Goal: Transaction & Acquisition: Purchase product/service

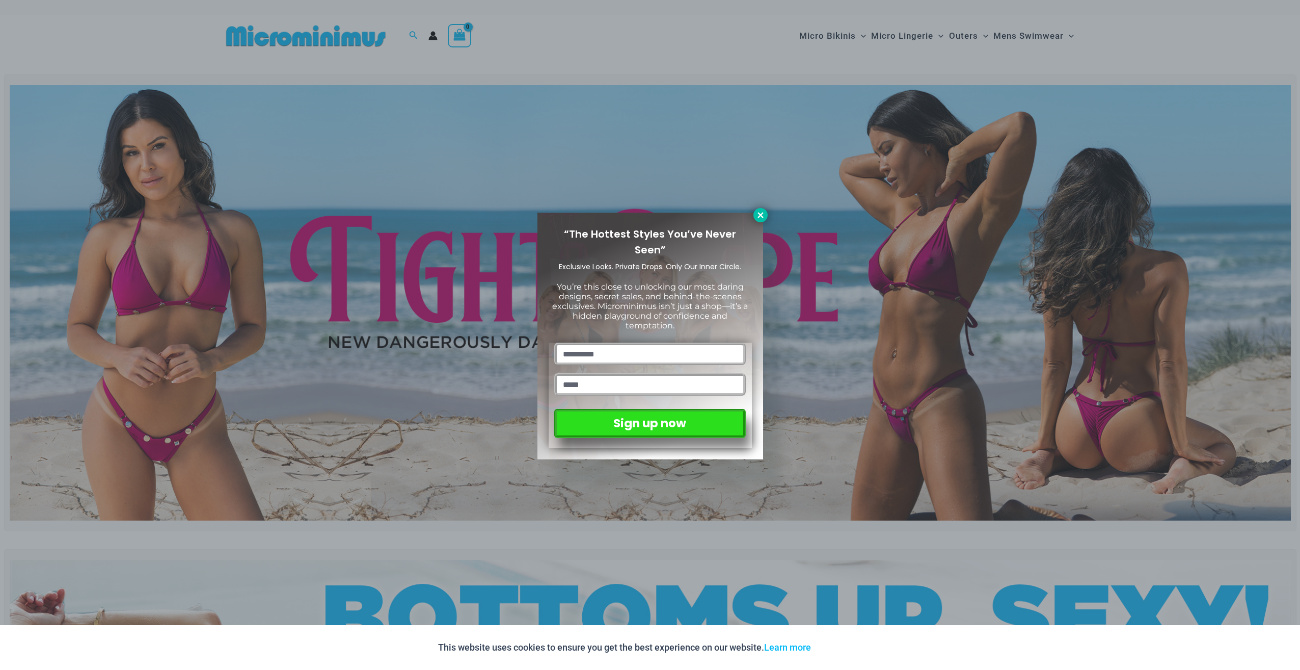
click at [759, 216] on icon at bounding box center [760, 214] width 9 height 9
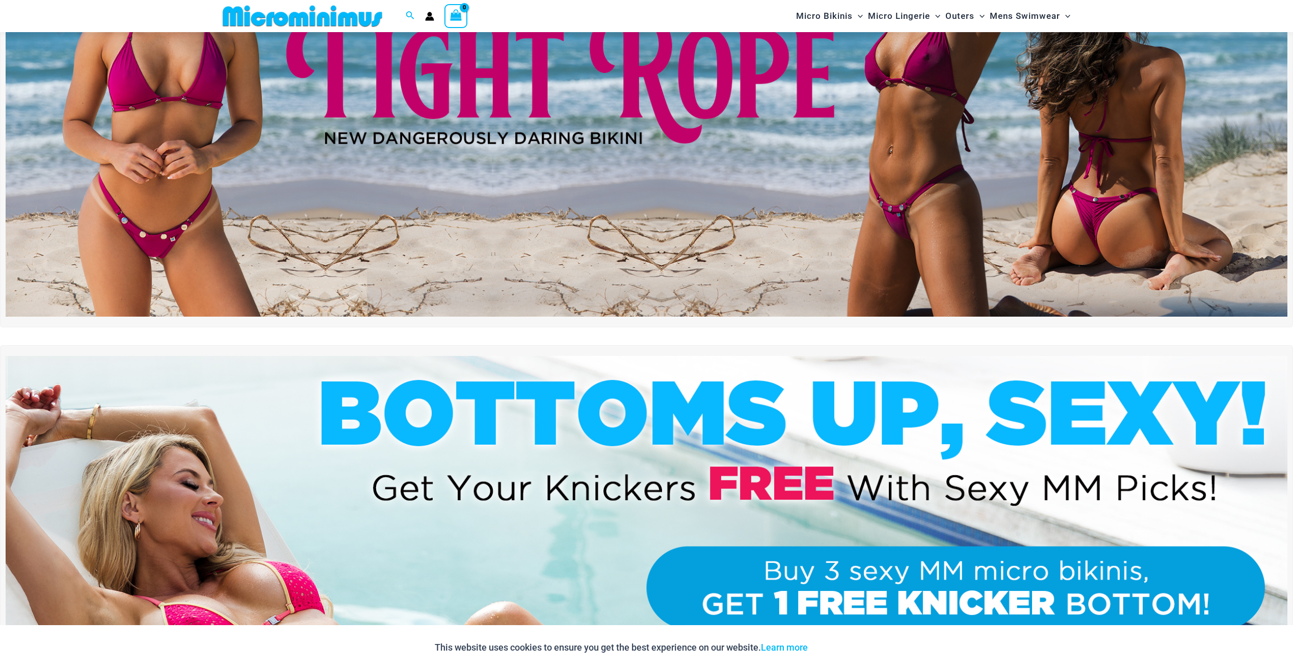
scroll to position [144, 0]
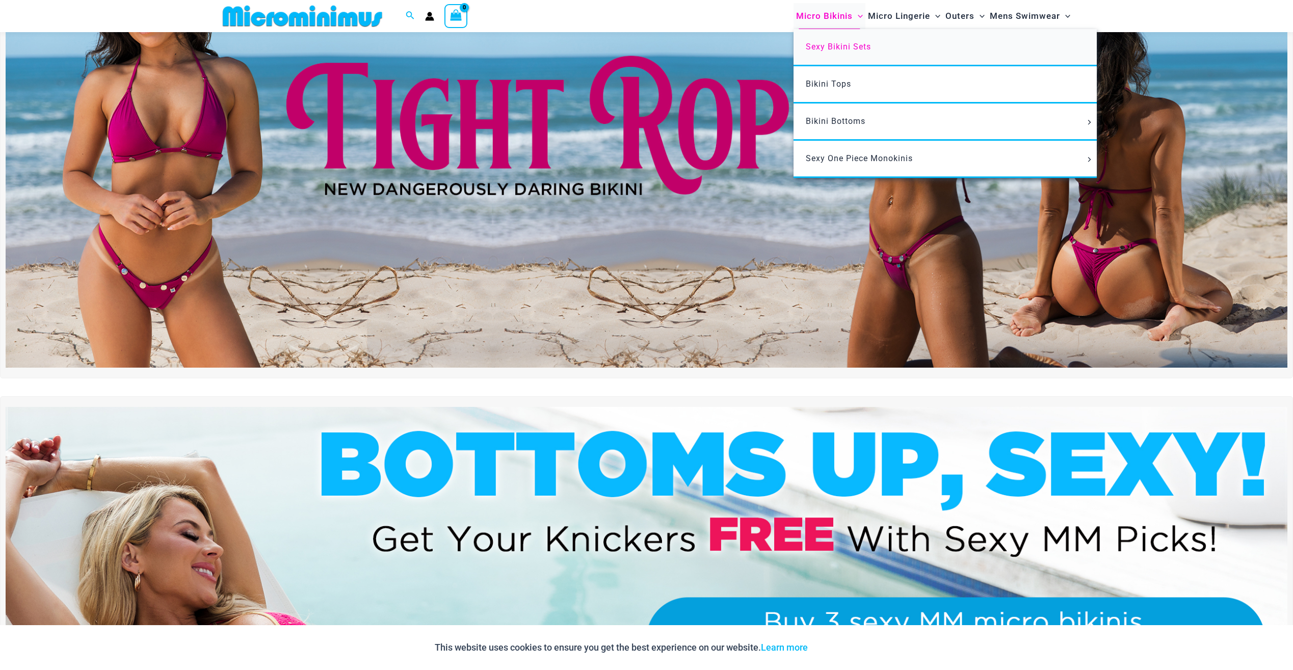
click at [820, 42] on span "Sexy Bikini Sets" at bounding box center [838, 47] width 65 height 10
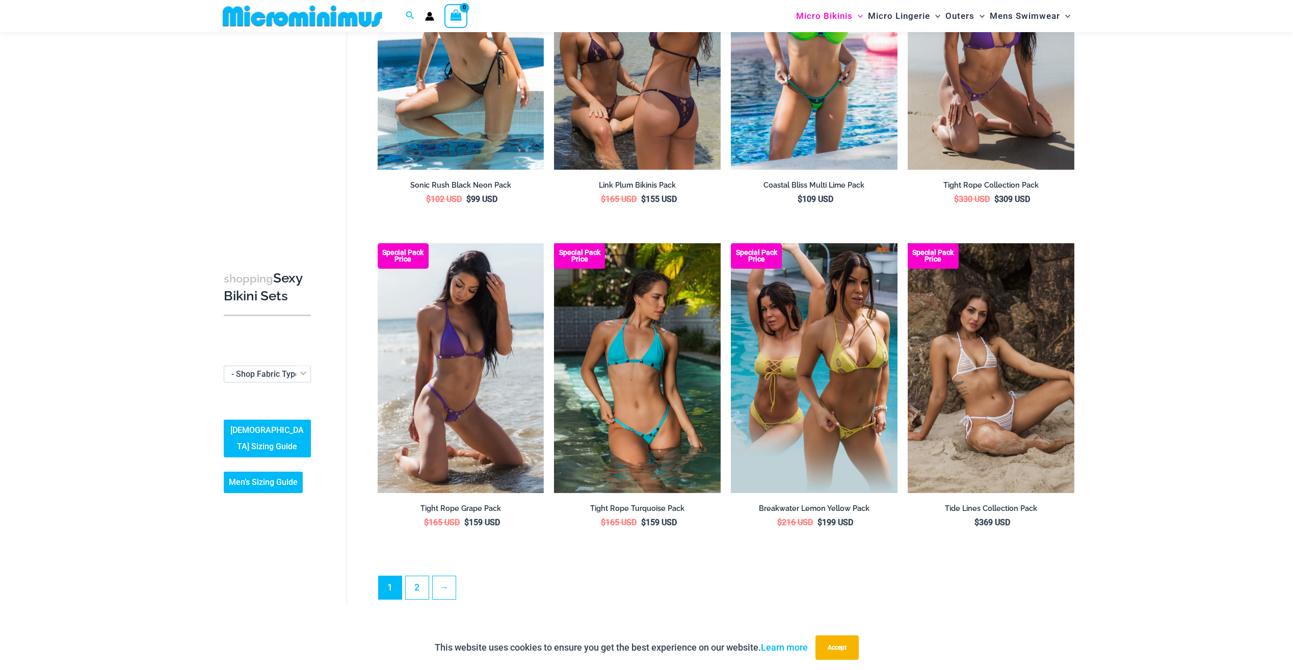
scroll to position [2182, 0]
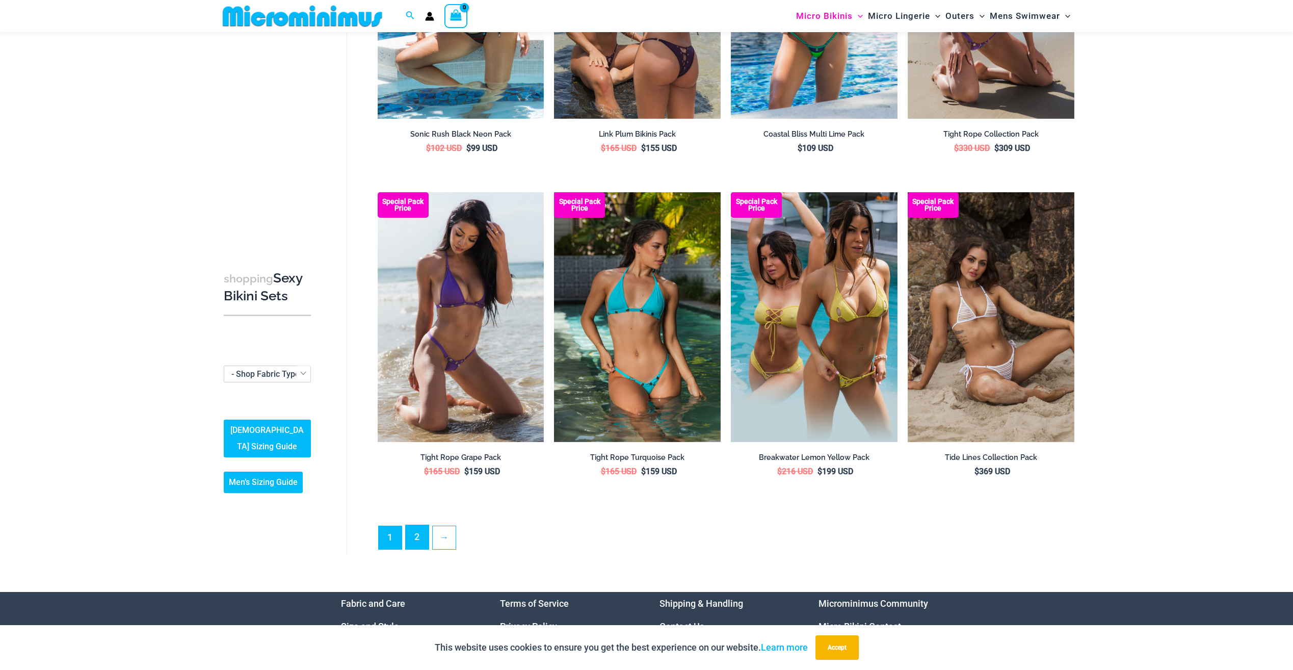
click at [419, 529] on link "2" at bounding box center [417, 537] width 23 height 24
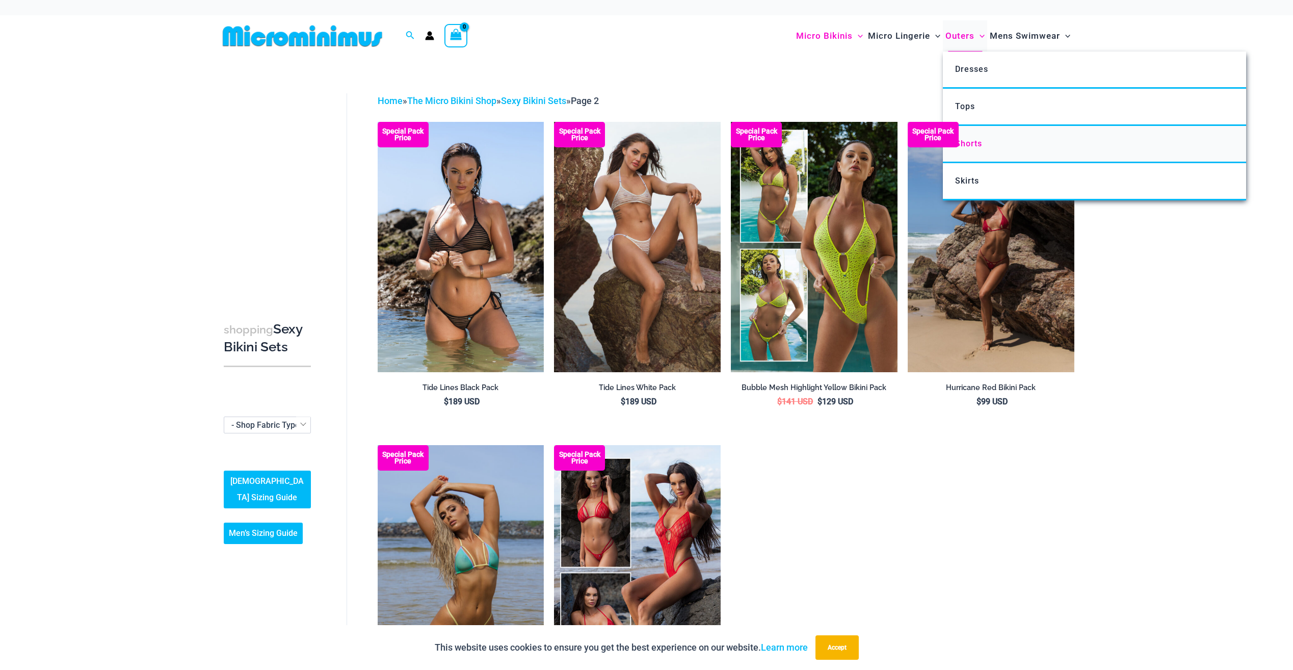
click at [971, 146] on span "Shorts" at bounding box center [968, 144] width 27 height 10
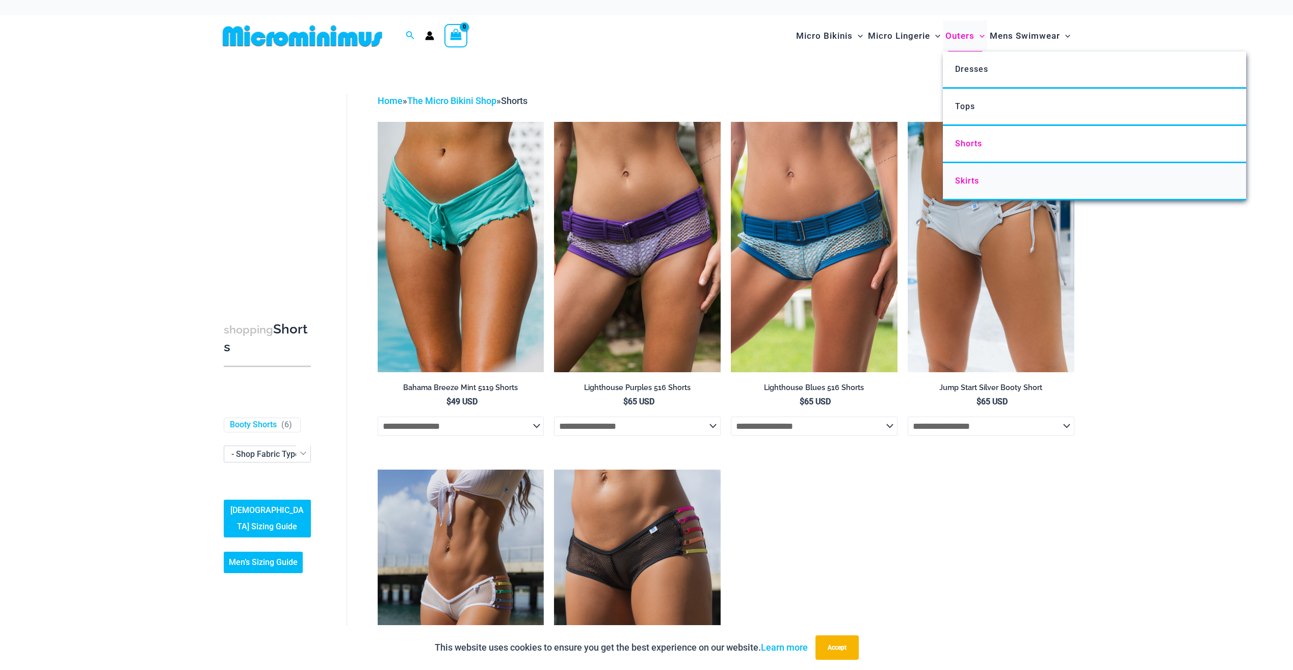
click at [970, 182] on span "Skirts" at bounding box center [967, 181] width 24 height 10
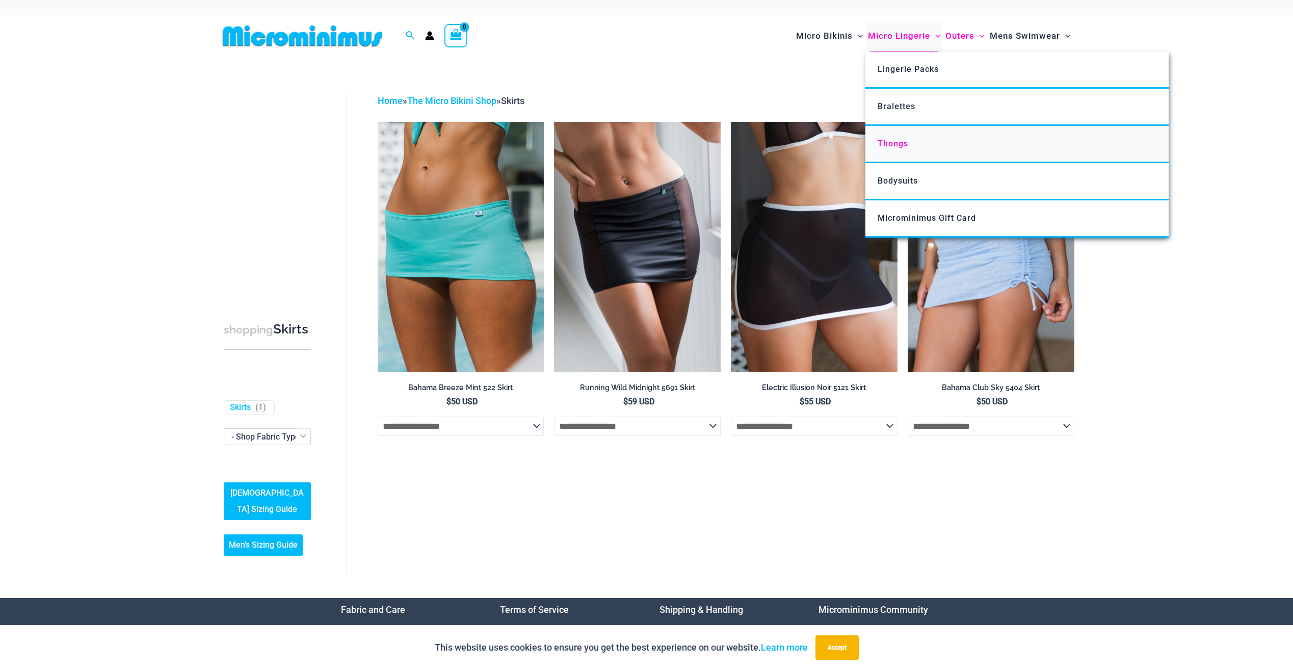
click at [889, 139] on span "Thongs" at bounding box center [892, 144] width 31 height 10
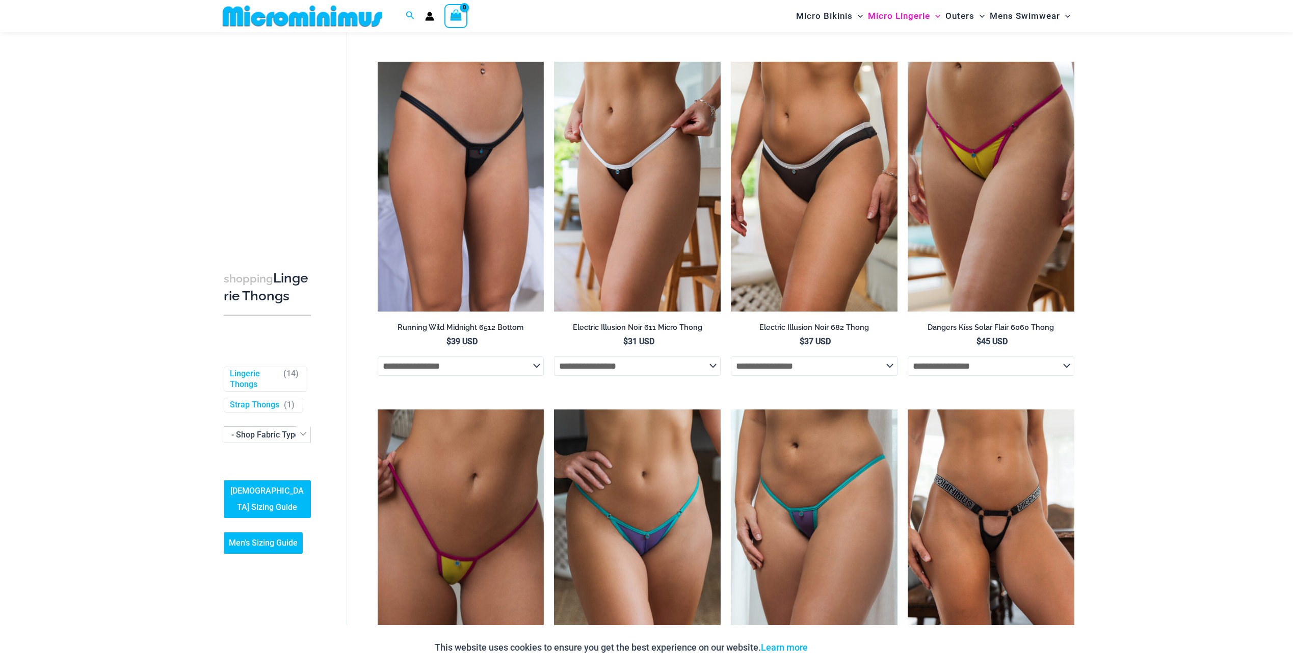
scroll to position [246, 0]
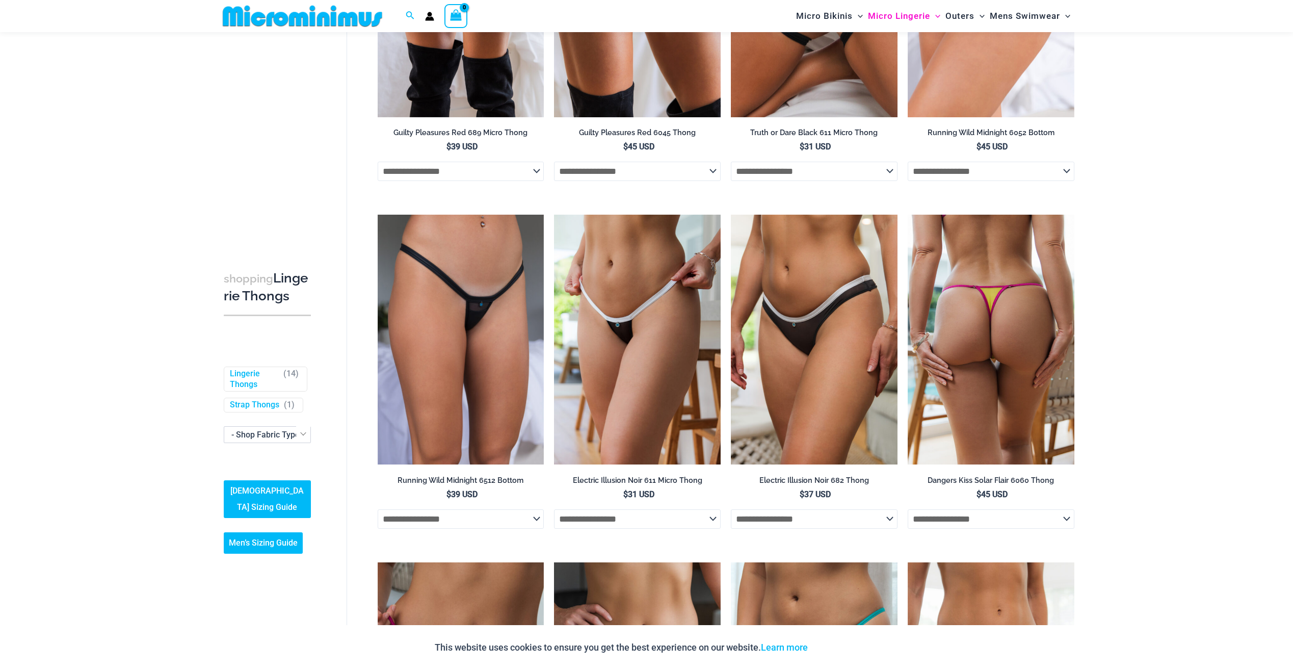
click at [1032, 325] on img at bounding box center [990, 340] width 167 height 250
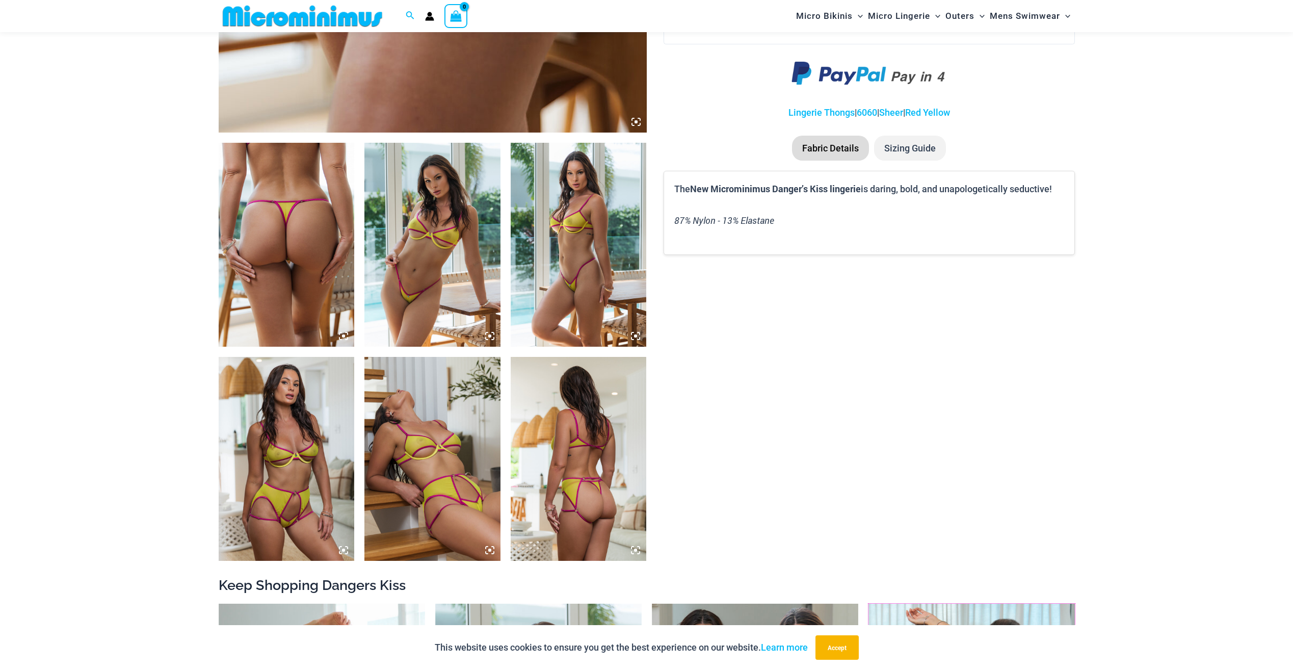
scroll to position [551, 0]
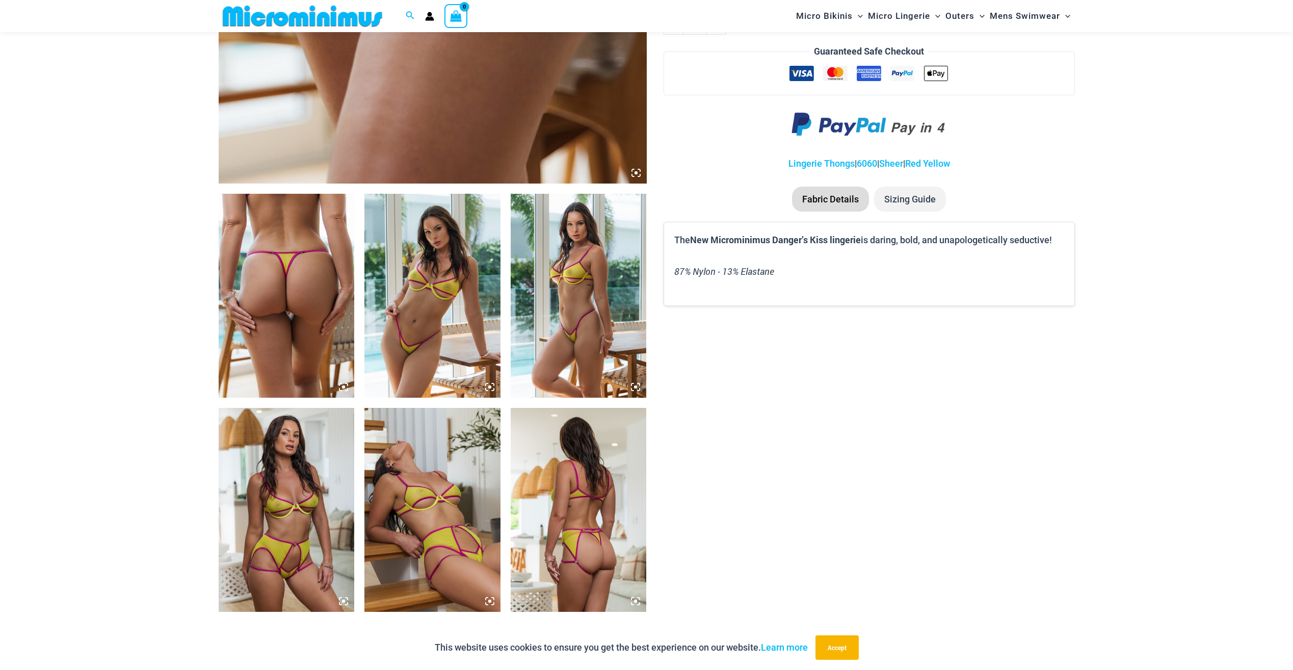
click at [578, 313] on img at bounding box center [579, 296] width 136 height 204
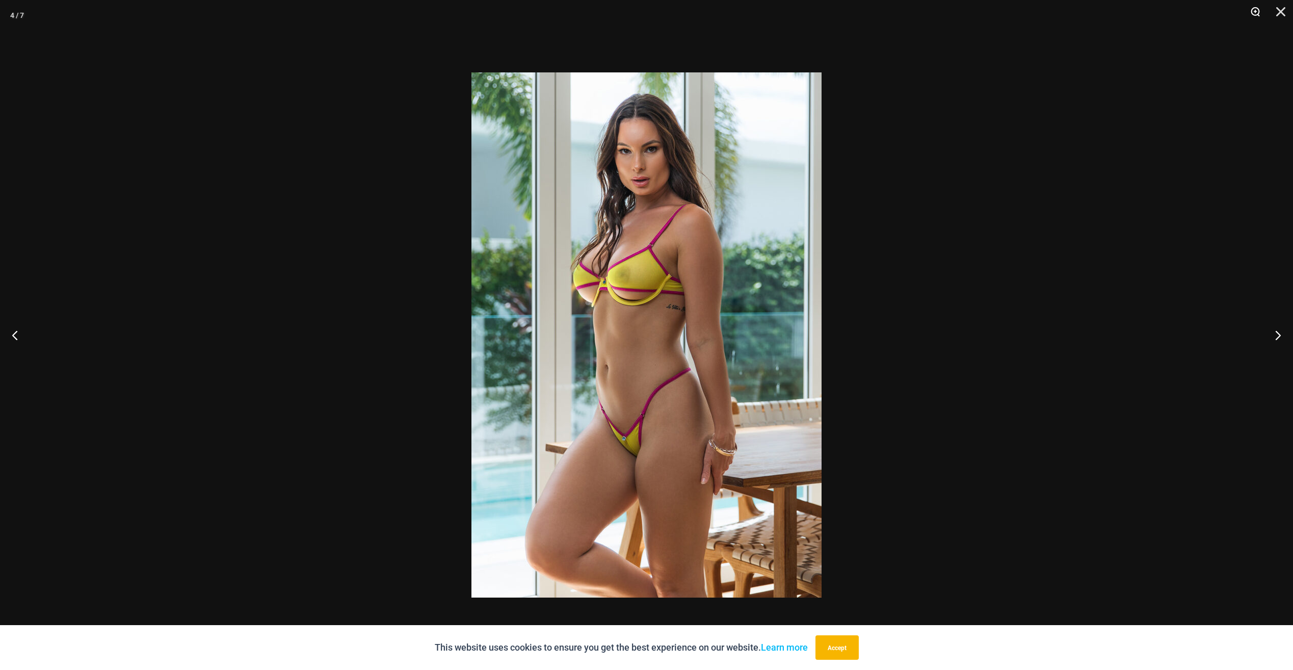
click at [1257, 11] on button "Zoom" at bounding box center [1251, 15] width 25 height 31
click at [1255, 13] on button "Zoom" at bounding box center [1251, 15] width 25 height 31
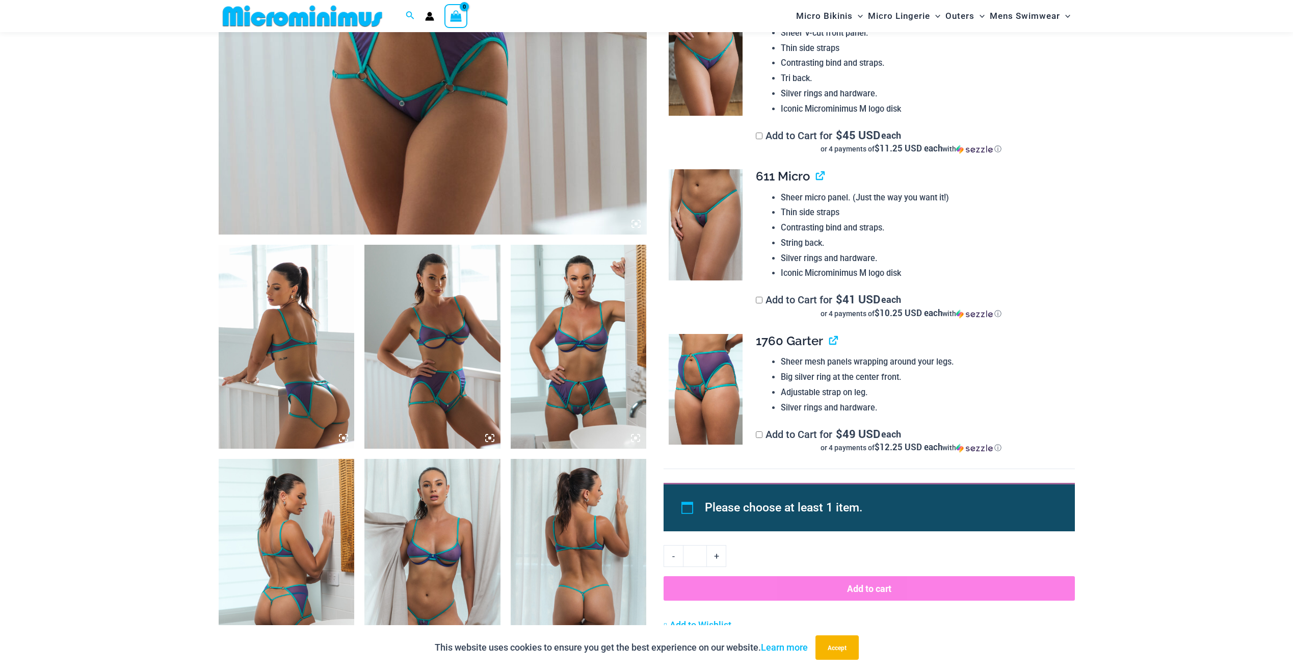
scroll to position [398, 0]
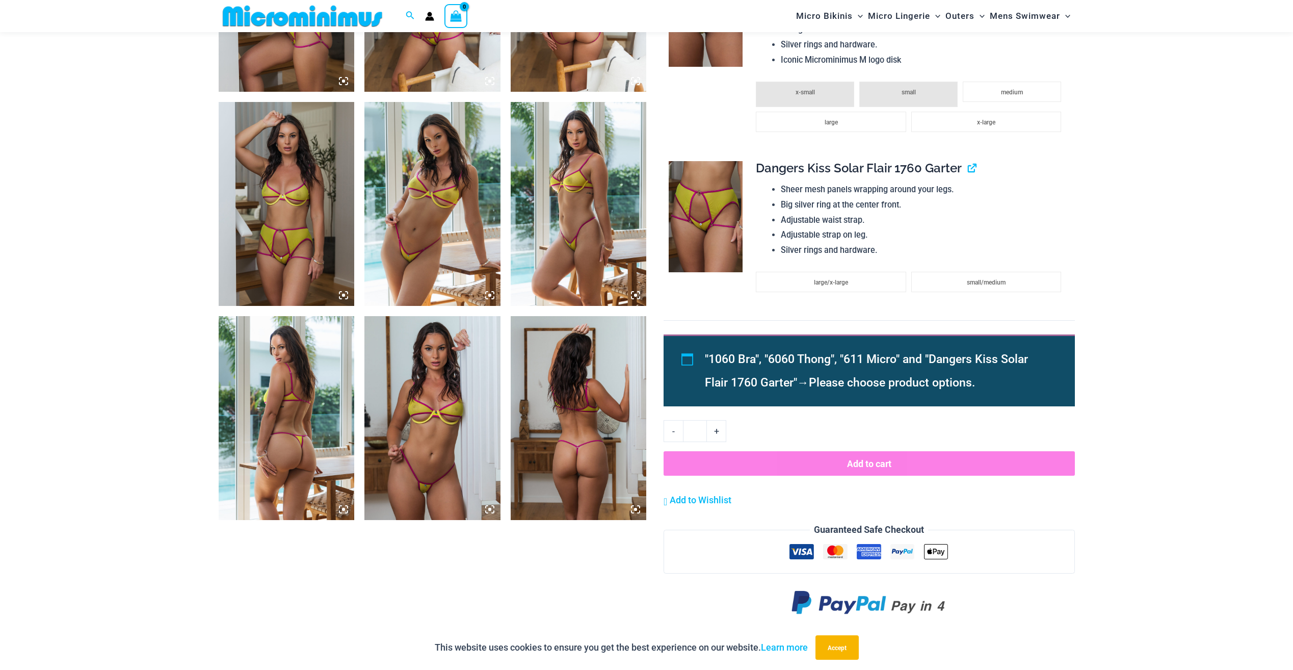
scroll to position [806, 0]
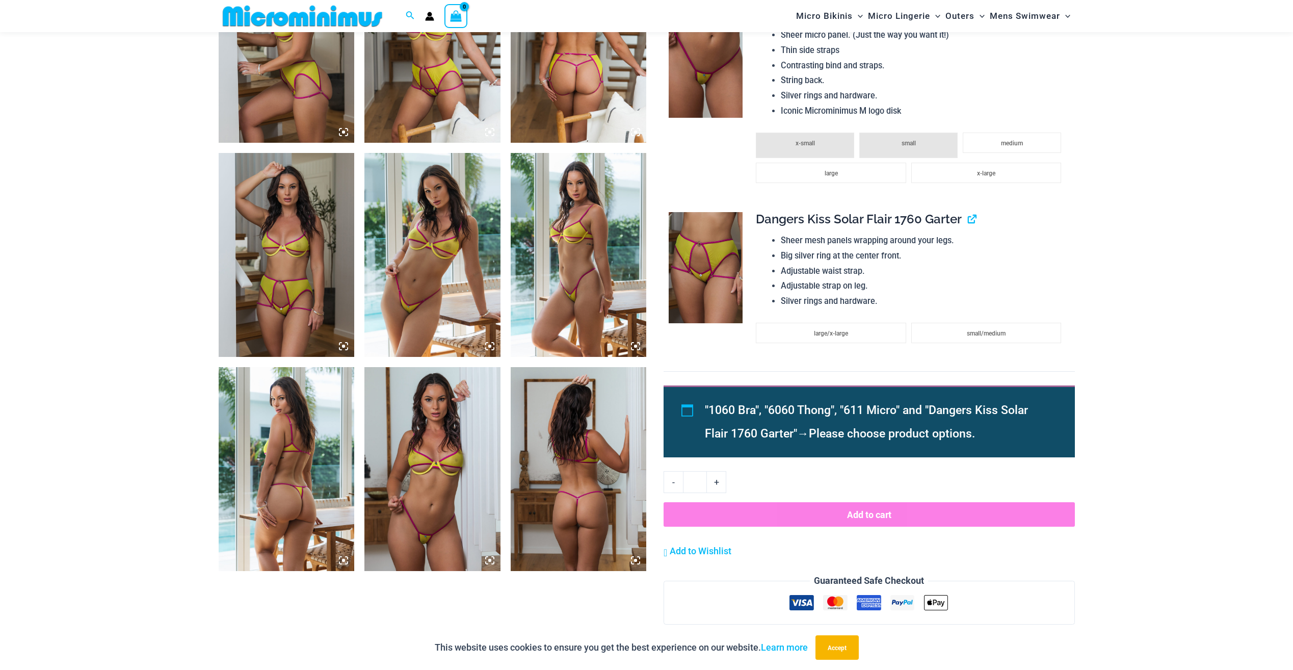
click at [490, 345] on icon at bounding box center [489, 345] width 3 height 3
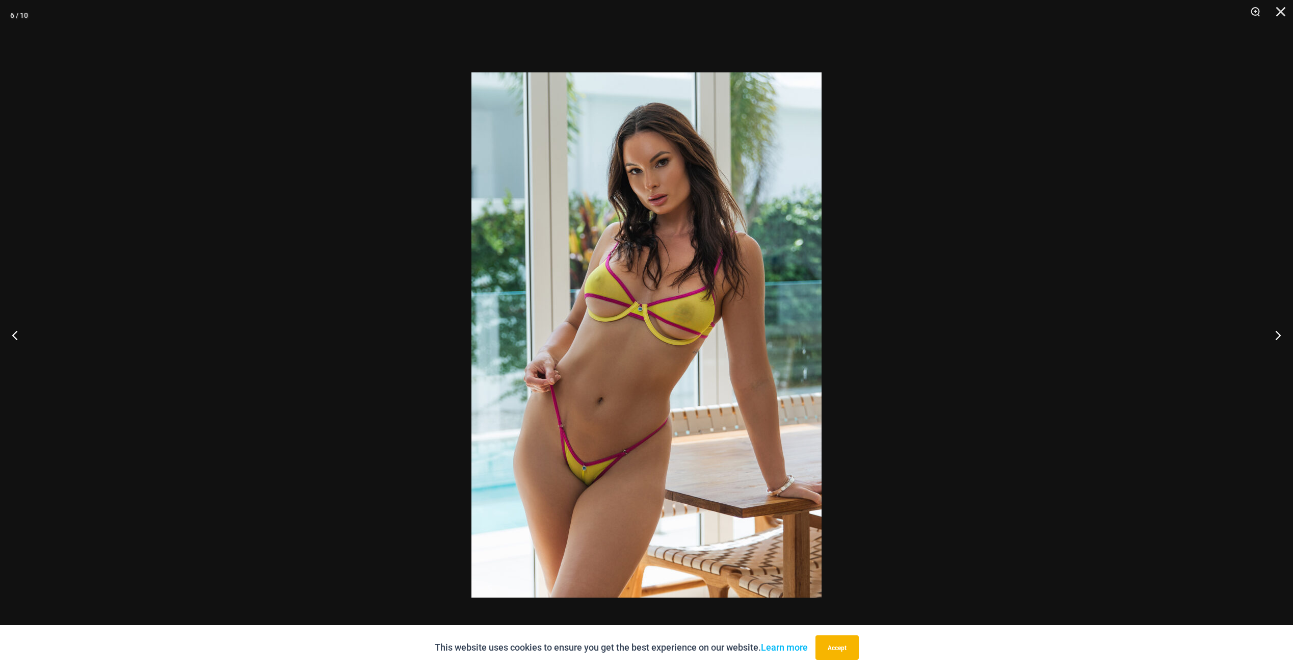
click at [581, 477] on img at bounding box center [646, 334] width 350 height 525
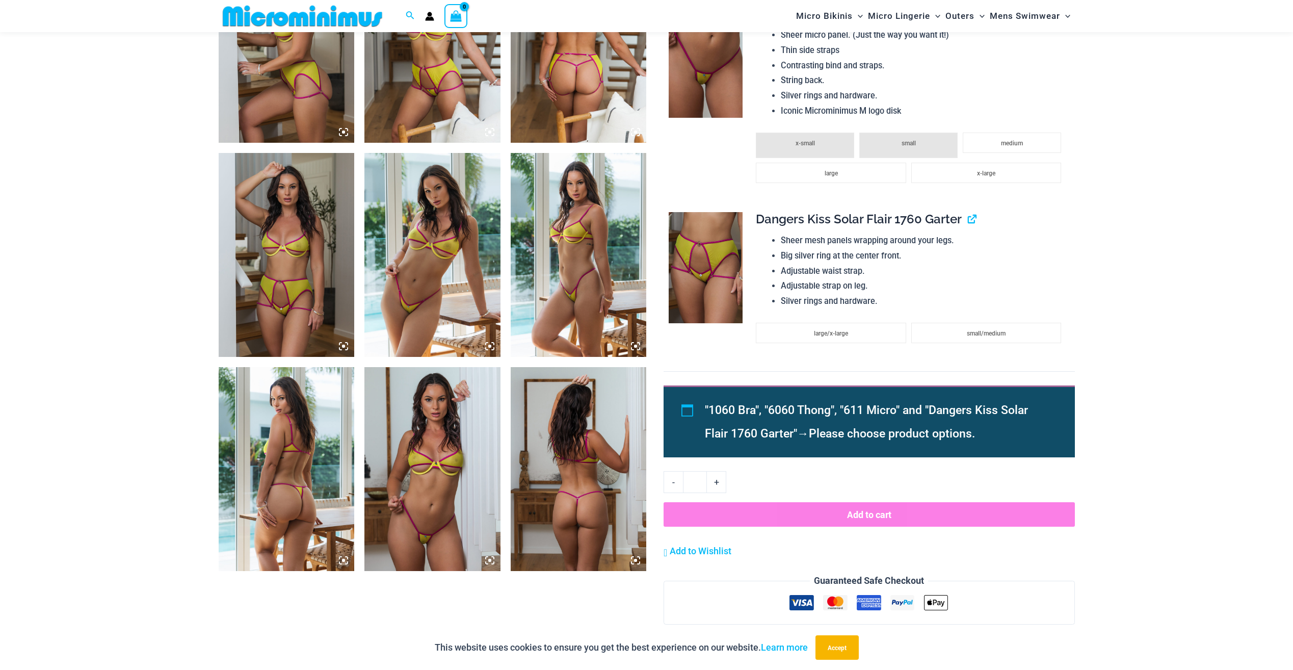
click at [306, 313] on img at bounding box center [287, 255] width 136 height 204
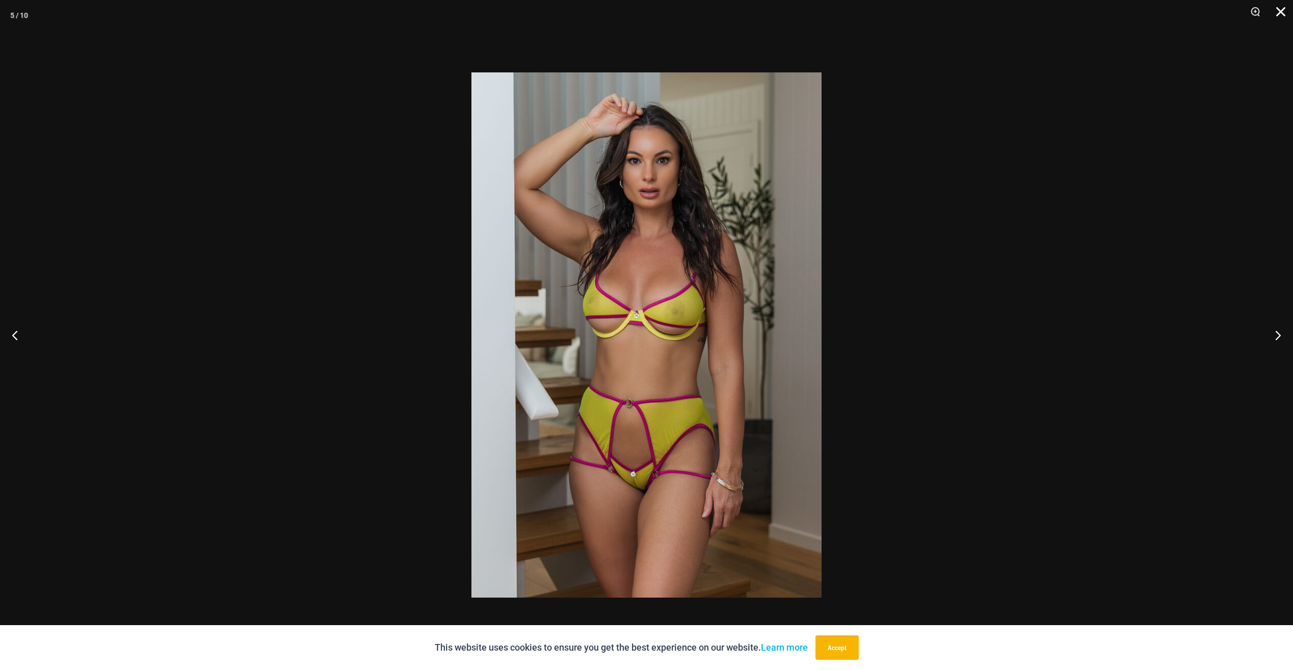
click at [1280, 13] on button "Close" at bounding box center [1276, 15] width 25 height 31
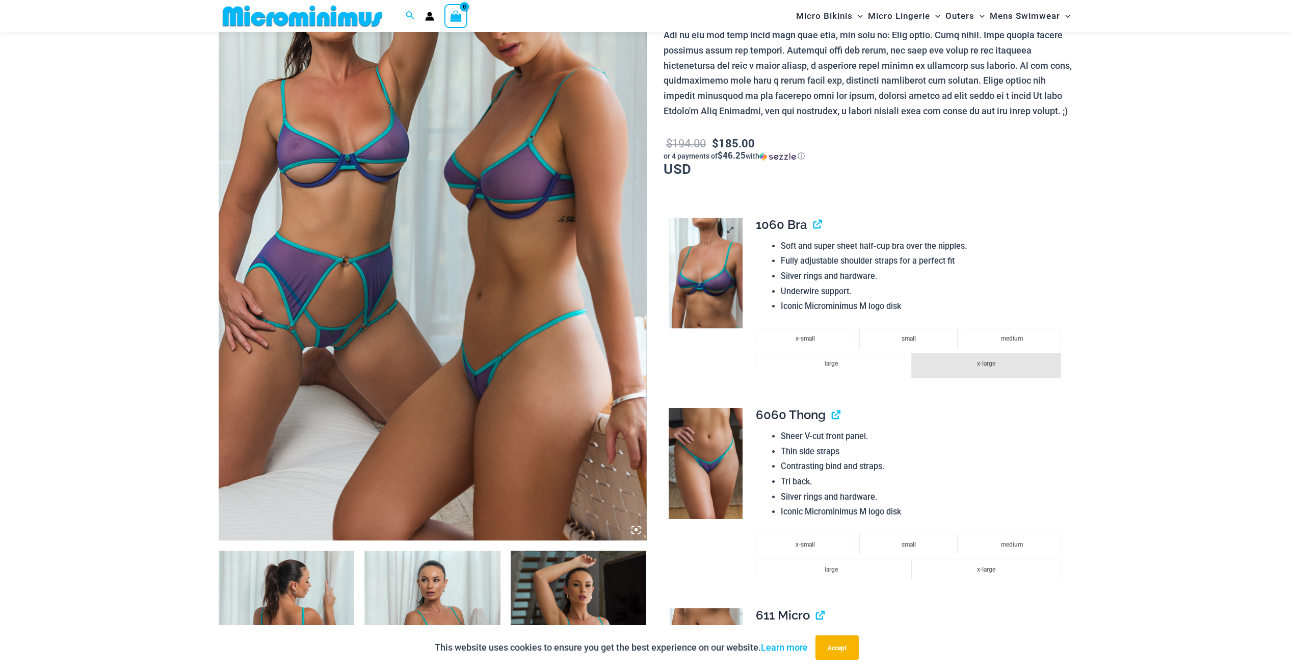
scroll to position [246, 0]
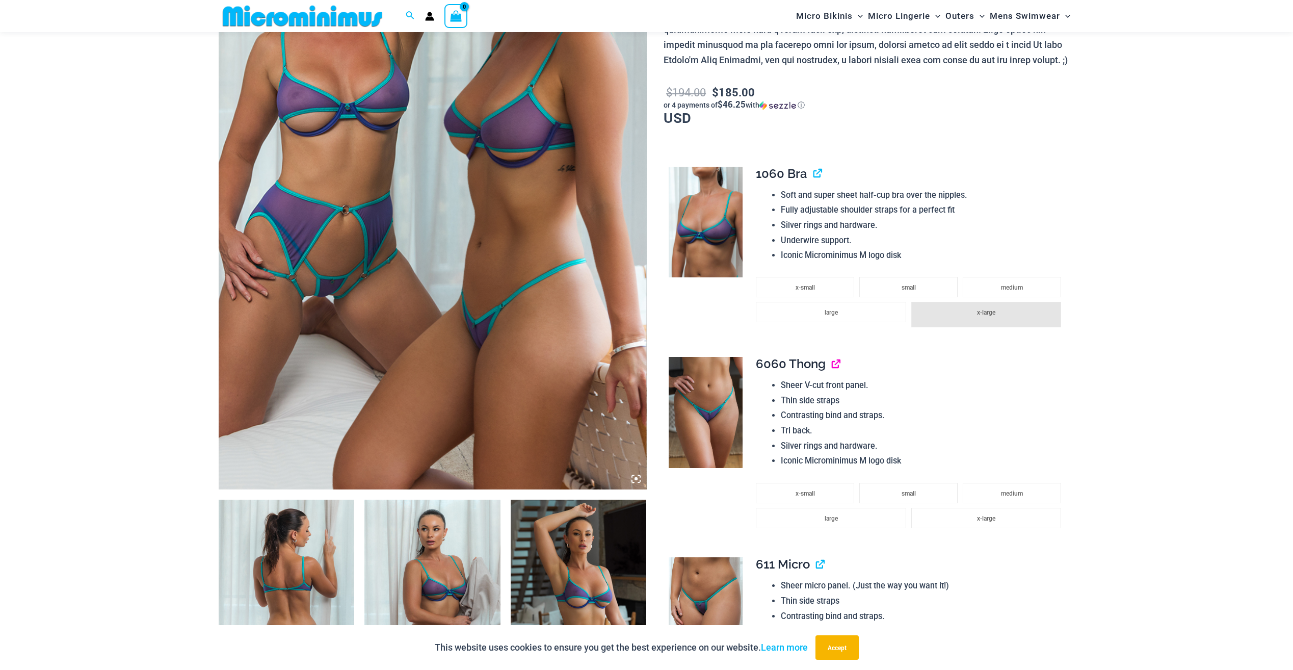
click at [832, 367] on link "View product" at bounding box center [832, 363] width 0 height 15
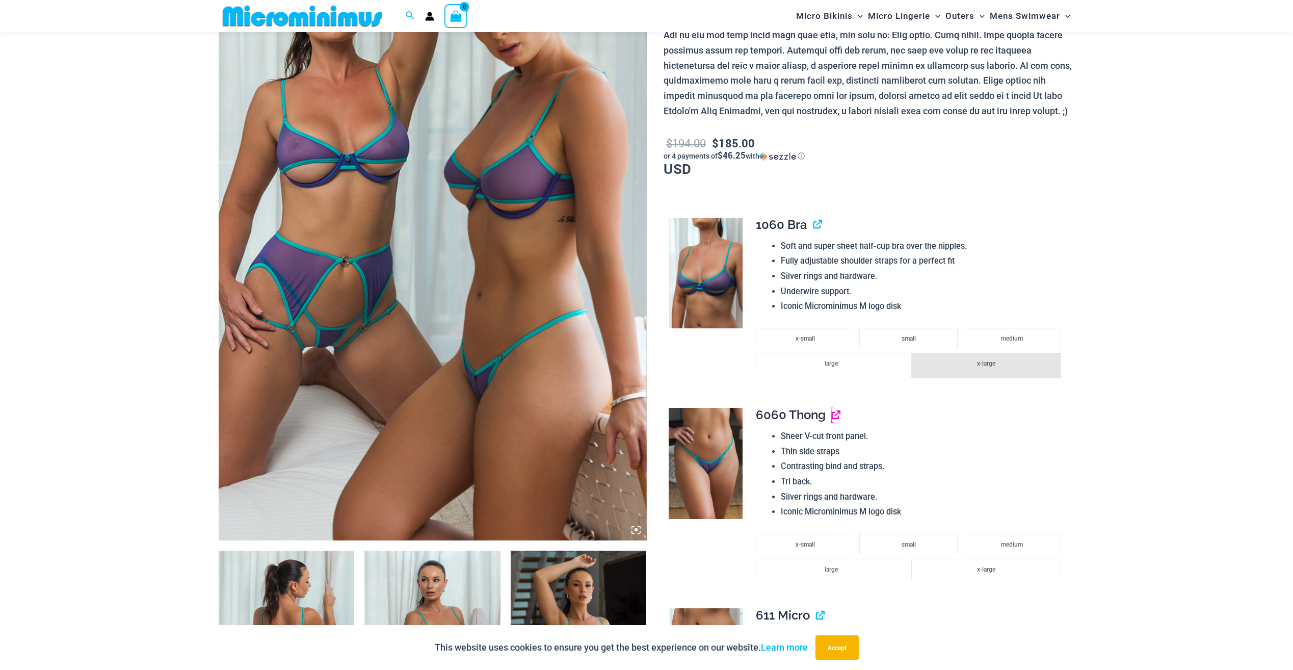
scroll to position [144, 0]
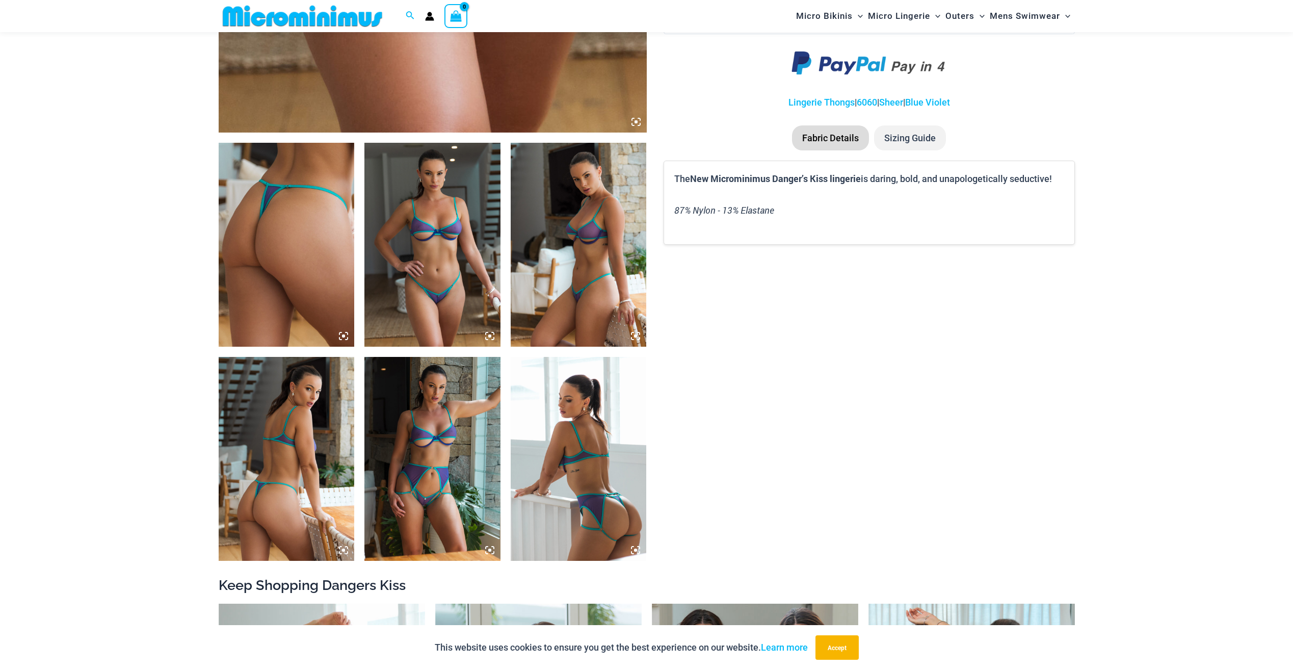
scroll to position [653, 0]
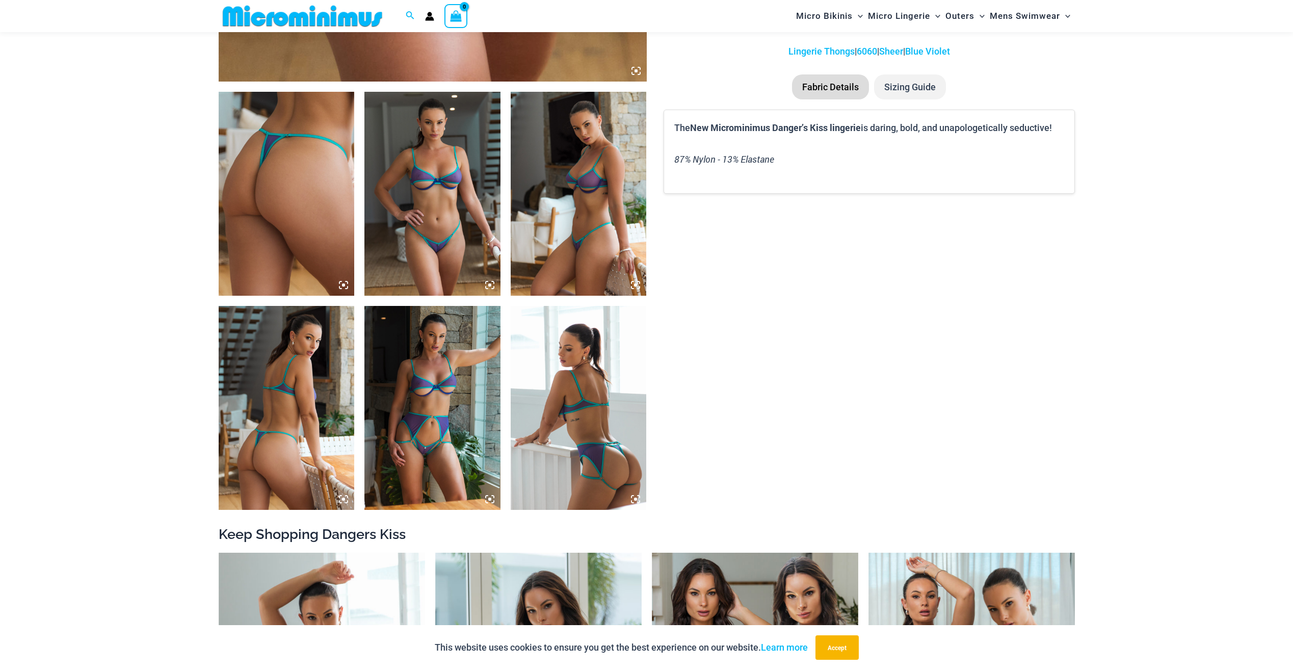
click at [449, 440] on img at bounding box center [432, 408] width 136 height 204
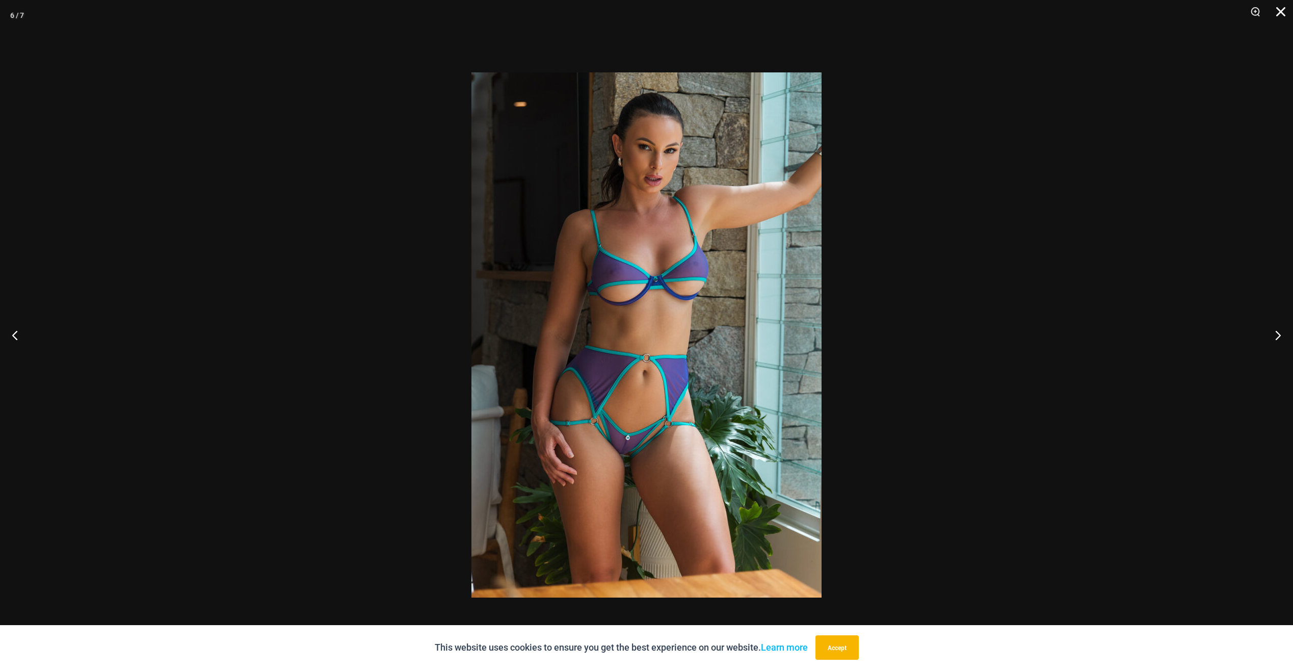
click at [1282, 13] on button "Close" at bounding box center [1276, 15] width 25 height 31
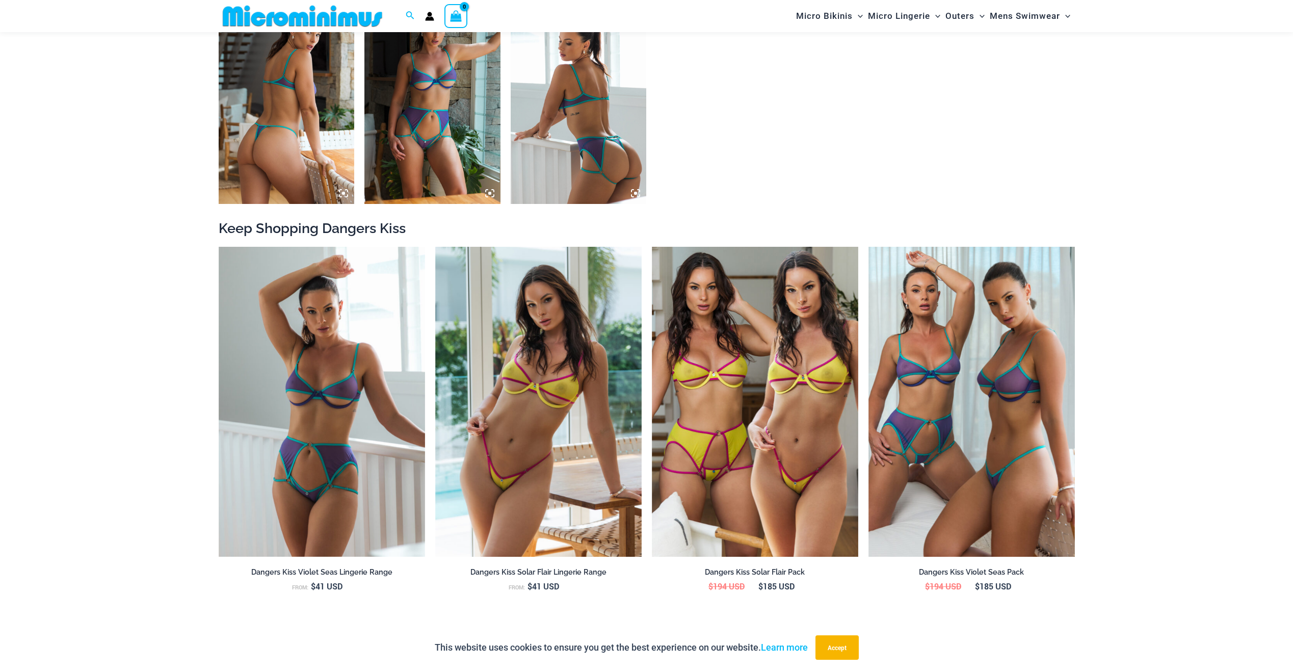
scroll to position [1010, 0]
